Goal: Task Accomplishment & Management: Complete application form

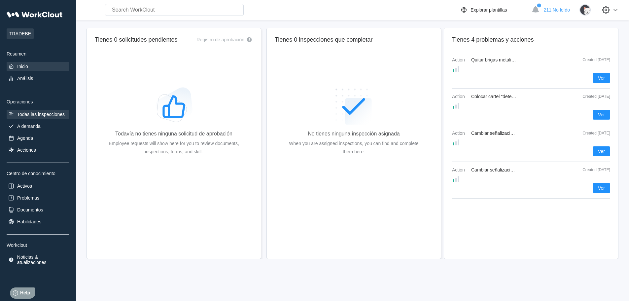
click at [28, 113] on div "Todas las inspecciones" at bounding box center [41, 114] width 48 height 5
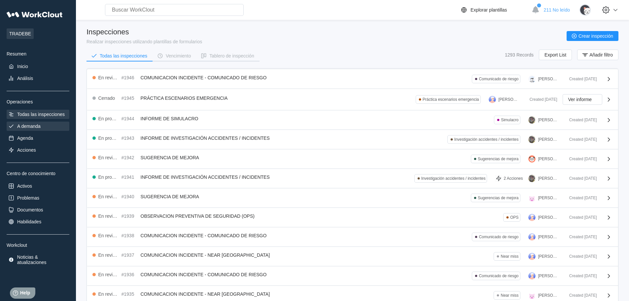
click at [31, 126] on div "A demanda" at bounding box center [28, 126] width 23 height 5
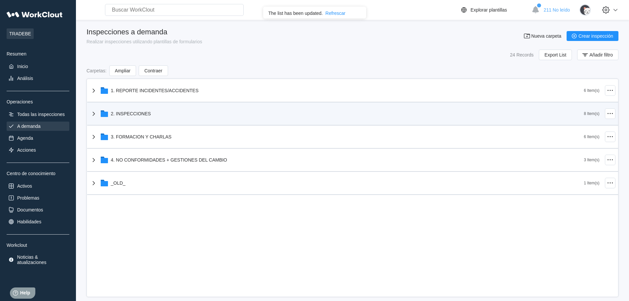
click at [130, 115] on div "2. INSPECCIONES" at bounding box center [131, 113] width 40 height 5
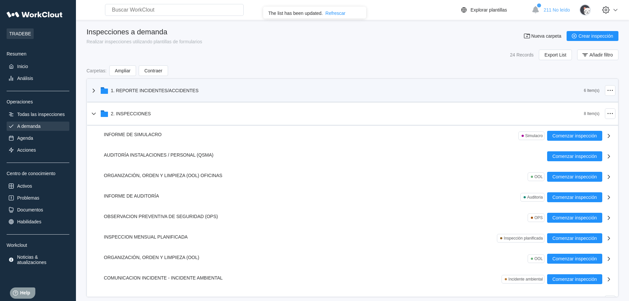
click at [132, 88] on div "1. REPORTE INCIDENTES/ACCIDENTES" at bounding box center [155, 90] width 88 height 5
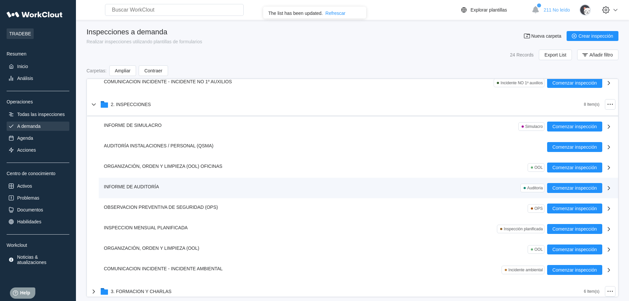
scroll to position [165, 0]
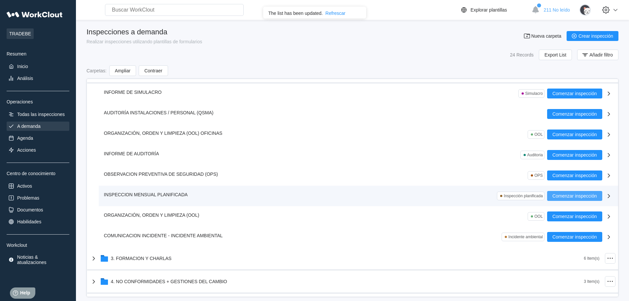
click at [562, 196] on span "Comenzar inspección" at bounding box center [574, 196] width 45 height 5
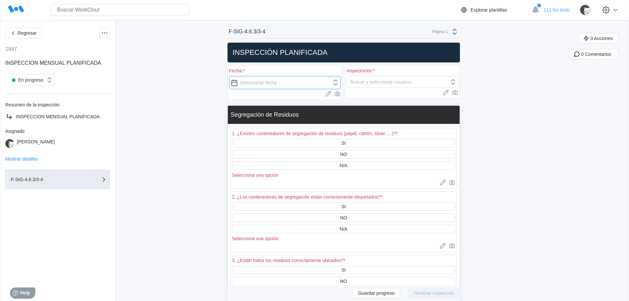
click at [338, 84] on input "text" at bounding box center [285, 82] width 112 height 13
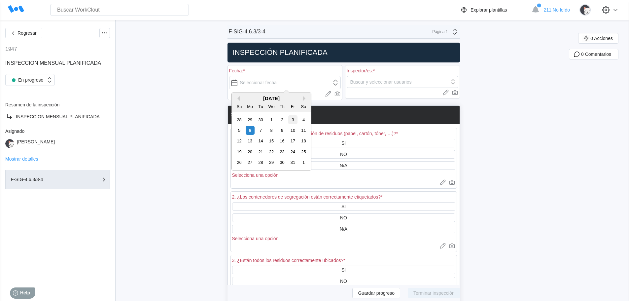
click at [293, 120] on div "3" at bounding box center [292, 119] width 9 height 9
type input "[DATE]"
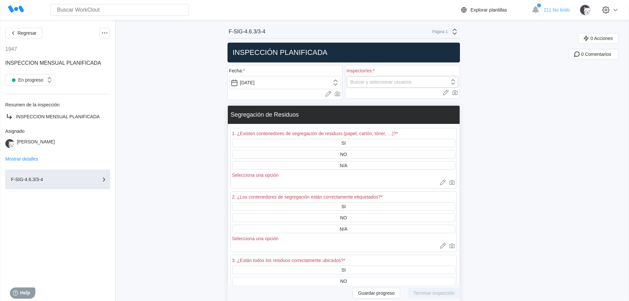
click at [456, 82] on icon at bounding box center [452, 81] width 7 height 7
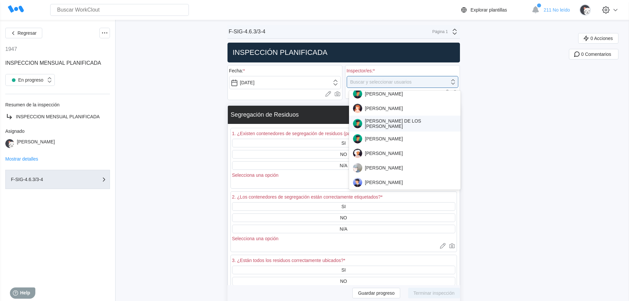
scroll to position [198, 0]
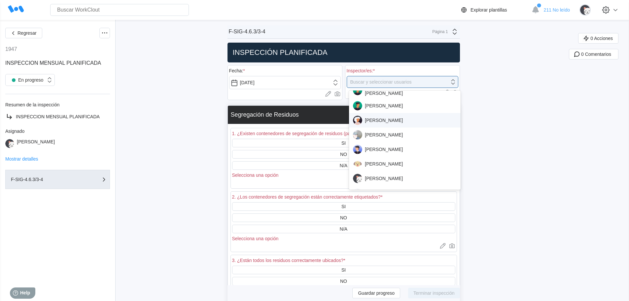
click at [384, 125] on div "[PERSON_NAME]" at bounding box center [405, 120] width 112 height 15
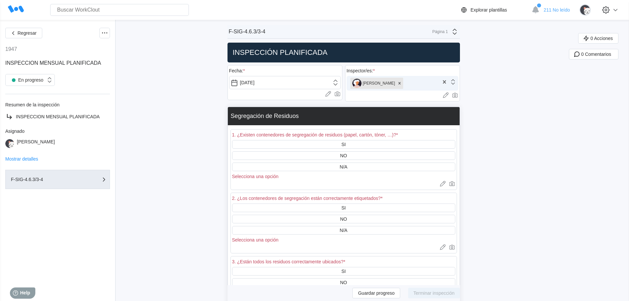
click at [456, 84] on icon at bounding box center [452, 81] width 7 height 7
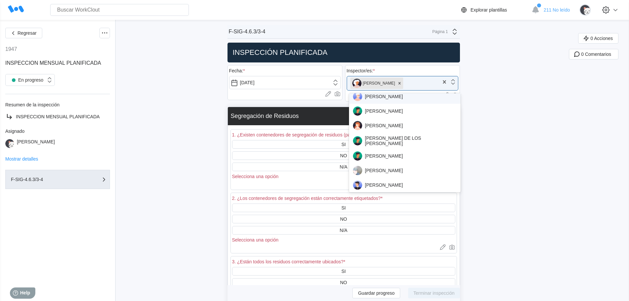
scroll to position [161, 0]
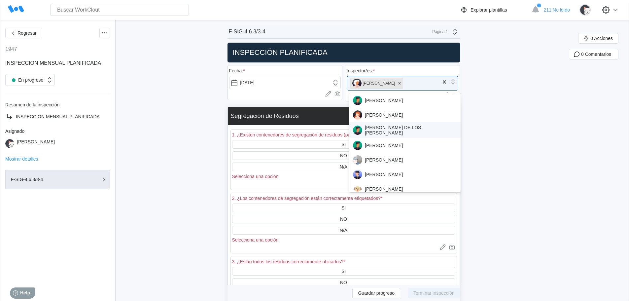
click at [398, 129] on div "[PERSON_NAME] DE LOS [PERSON_NAME]" at bounding box center [405, 130] width 104 height 11
